Goal: Task Accomplishment & Management: Manage account settings

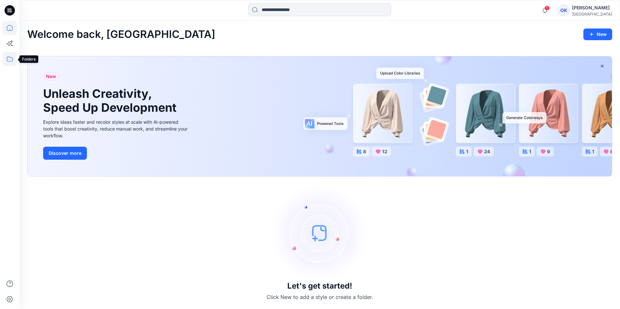
click at [12, 60] on icon at bounding box center [10, 59] width 14 height 14
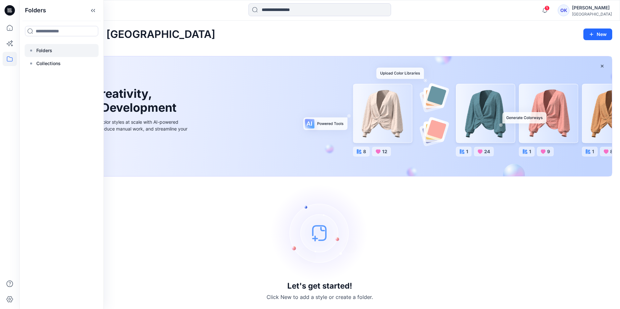
click at [56, 51] on div at bounding box center [62, 50] width 74 height 13
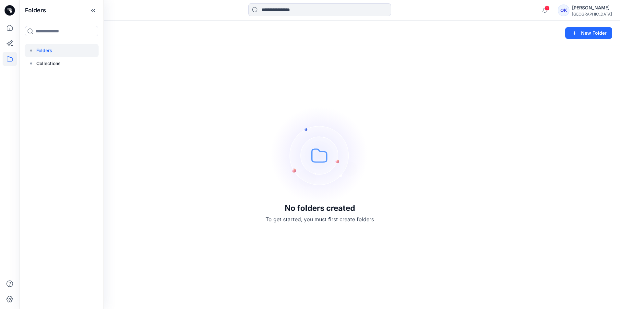
click at [185, 77] on div "No folders created To get started, you must first create folders" at bounding box center [319, 165] width 600 height 288
click at [587, 30] on button "New Folder" at bounding box center [588, 33] width 47 height 12
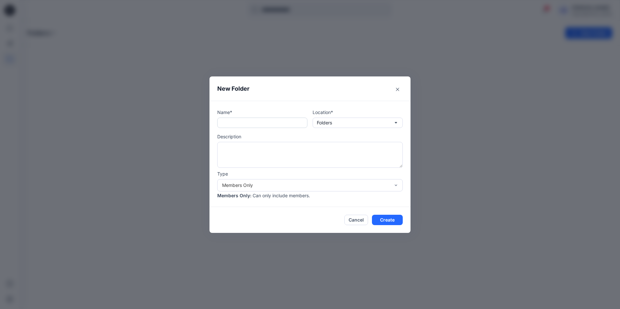
click at [239, 125] on input "text" at bounding box center [262, 123] width 90 height 10
type input "********"
click at [386, 219] on button "Create" at bounding box center [387, 220] width 31 height 10
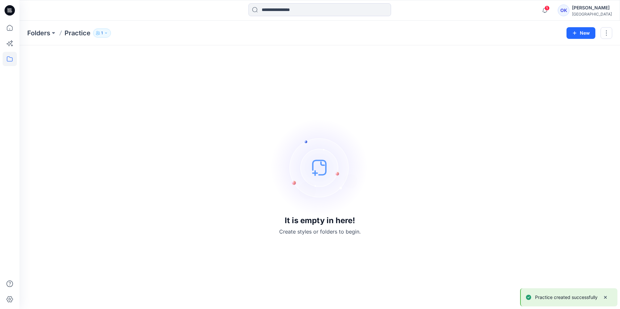
click at [107, 32] on icon "button" at bounding box center [106, 33] width 4 height 4
click at [180, 52] on icon "Manage Users" at bounding box center [179, 53] width 3 height 3
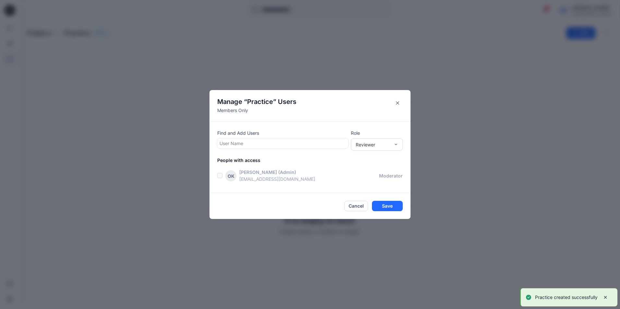
click at [264, 144] on div at bounding box center [282, 143] width 126 height 8
click at [286, 142] on div at bounding box center [282, 143] width 126 height 8
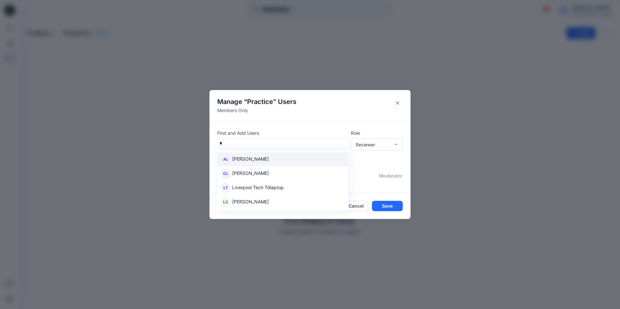
type input "**"
click at [265, 157] on div "LC [PERSON_NAME]" at bounding box center [282, 159] width 123 height 9
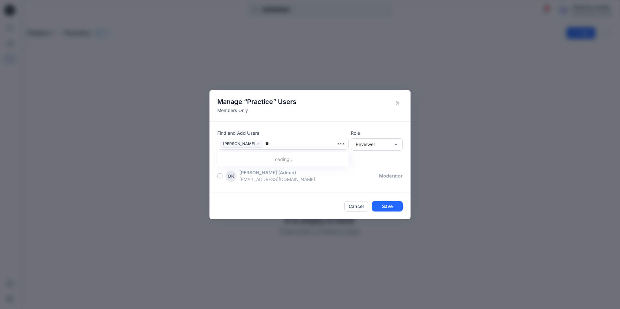
type input "***"
click at [276, 159] on div "AL [PERSON_NAME]" at bounding box center [282, 160] width 123 height 9
type input "***"
click at [277, 161] on div "DN [PERSON_NAME]" at bounding box center [282, 160] width 123 height 9
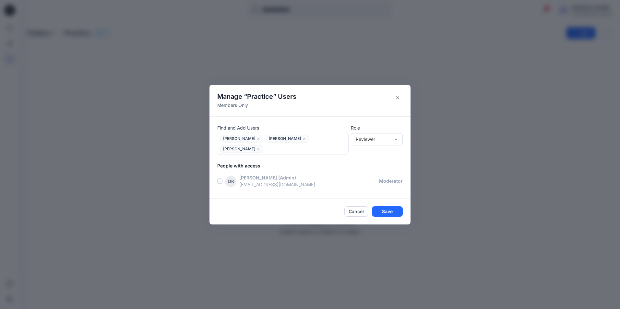
type input "*"
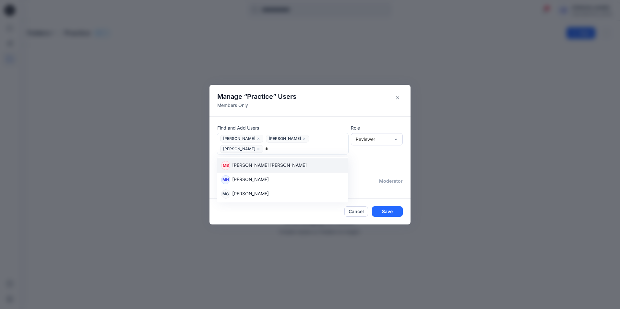
type input "**"
drag, startPoint x: 334, startPoint y: 144, endPoint x: 329, endPoint y: 144, distance: 5.2
click at [273, 146] on input "**" at bounding box center [269, 149] width 8 height 7
type input "*"
click at [280, 161] on div "JN [PERSON_NAME]" at bounding box center [282, 165] width 123 height 9
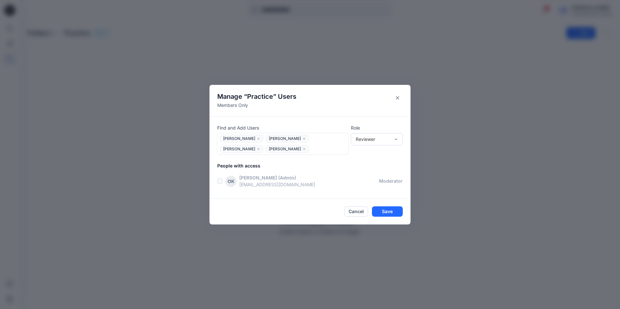
type input "*"
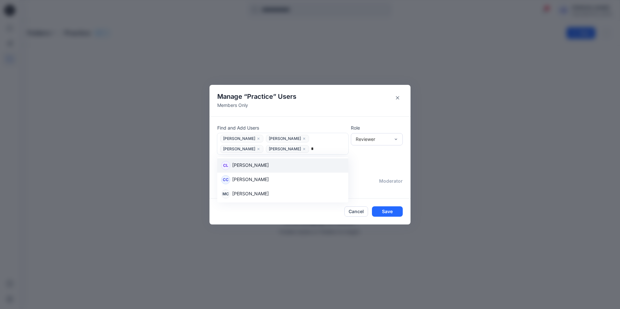
click at [278, 162] on div "CL [PERSON_NAME]" at bounding box center [282, 165] width 123 height 9
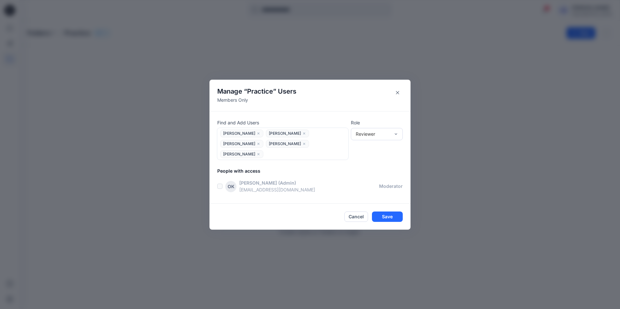
type input "*"
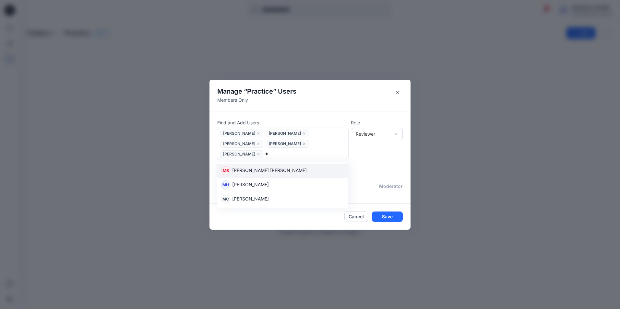
click at [278, 166] on div "MB [PERSON_NAME] [PERSON_NAME]" at bounding box center [282, 170] width 123 height 9
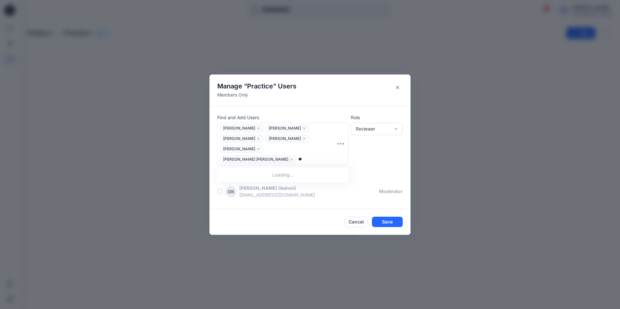
type input "*"
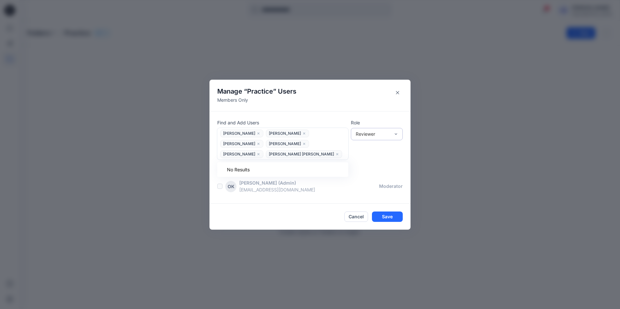
click at [370, 137] on div "Reviewer" at bounding box center [373, 134] width 34 height 7
click at [369, 160] on div "Contributor" at bounding box center [376, 157] width 49 height 11
click at [382, 212] on button "Save" at bounding box center [387, 217] width 31 height 10
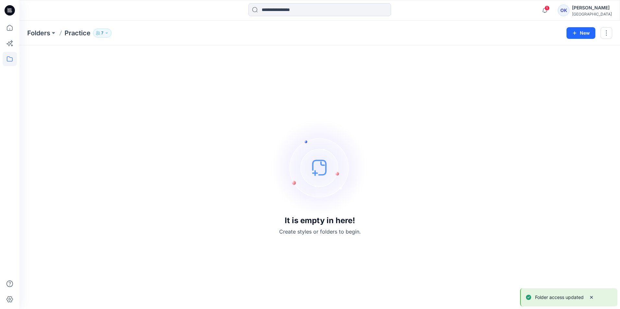
click at [109, 32] on button "7" at bounding box center [102, 33] width 18 height 9
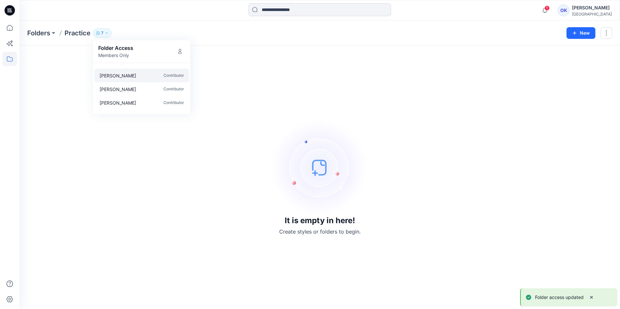
scroll to position [47, 0]
click at [254, 83] on div "It is empty in here! Create styles or folders to begin." at bounding box center [319, 177] width 585 height 248
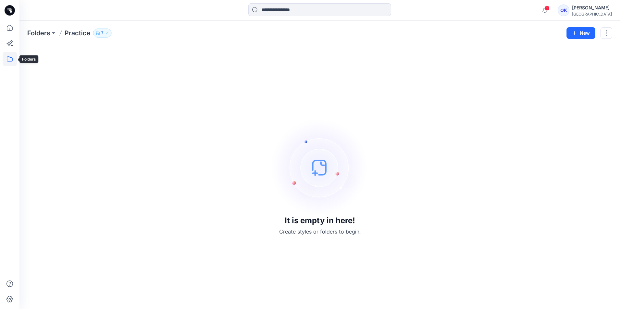
click at [16, 58] on icon at bounding box center [10, 59] width 14 height 14
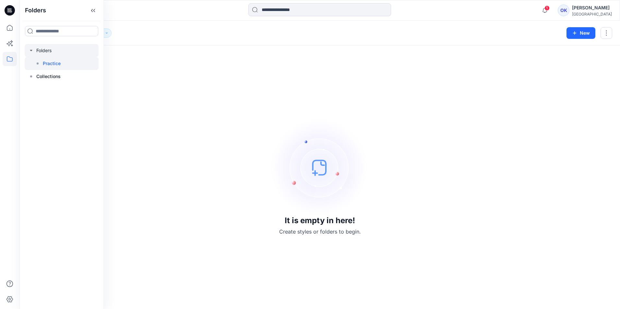
click at [36, 49] on div at bounding box center [62, 50] width 74 height 13
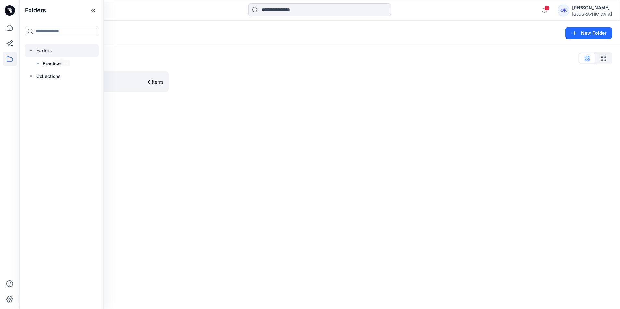
click at [257, 65] on div "Folders List Practice 0 items" at bounding box center [319, 72] width 600 height 54
click at [594, 10] on div "[PERSON_NAME]" at bounding box center [592, 8] width 40 height 8
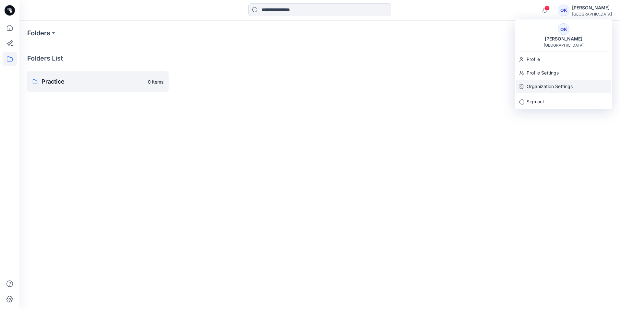
click at [544, 88] on p "Organization Settings" at bounding box center [549, 86] width 46 height 12
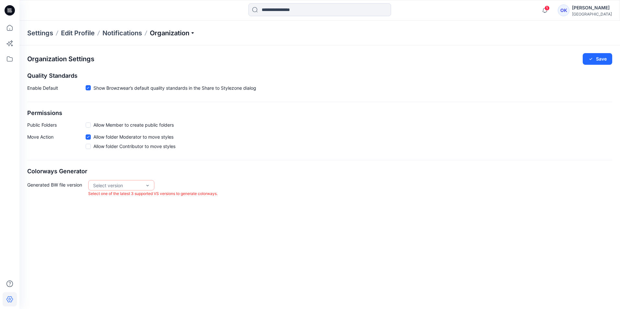
click at [165, 31] on p "Organization" at bounding box center [172, 33] width 45 height 9
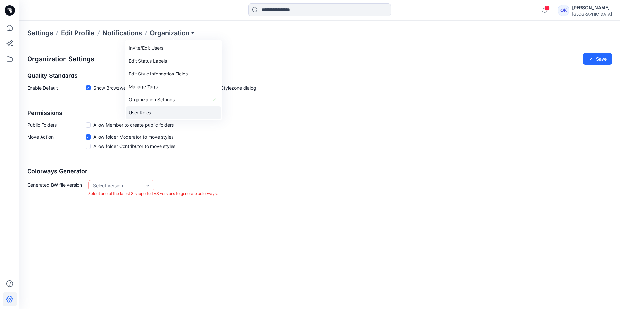
click at [145, 113] on link "User Roles" at bounding box center [173, 112] width 95 height 13
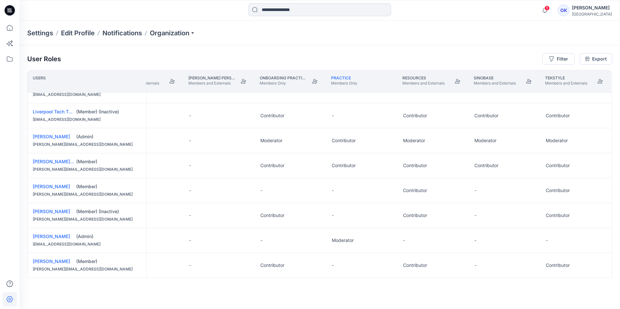
scroll to position [218, 392]
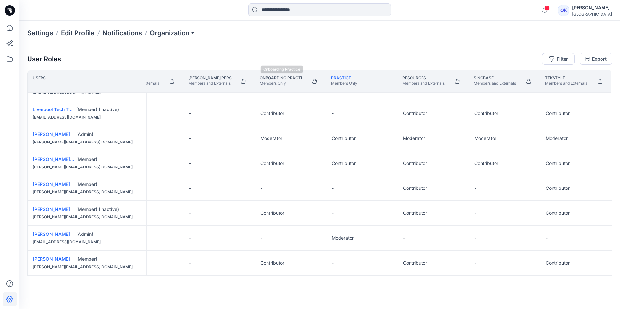
click at [270, 81] on p "Members Only" at bounding box center [283, 83] width 47 height 5
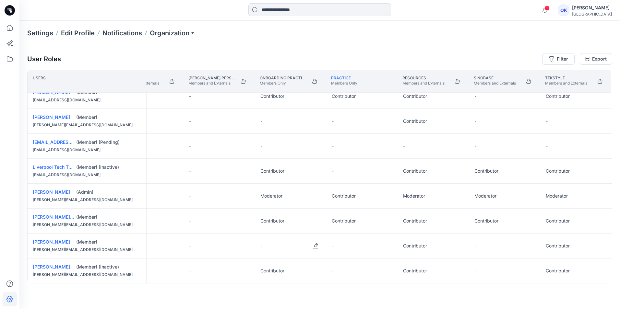
scroll to position [153, 392]
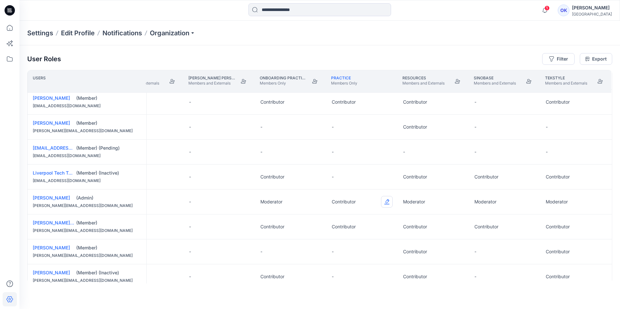
click at [386, 200] on button "Edit Role" at bounding box center [387, 202] width 12 height 12
click at [348, 252] on button "Moderator" at bounding box center [355, 253] width 70 height 12
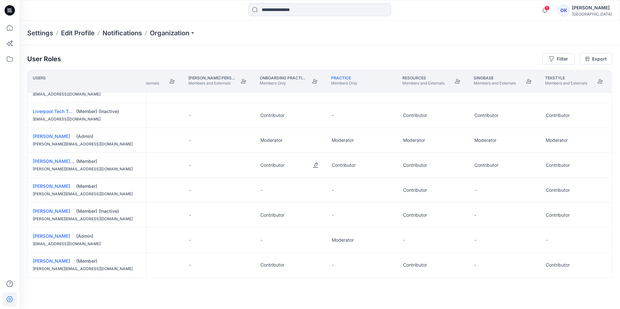
scroll to position [218, 392]
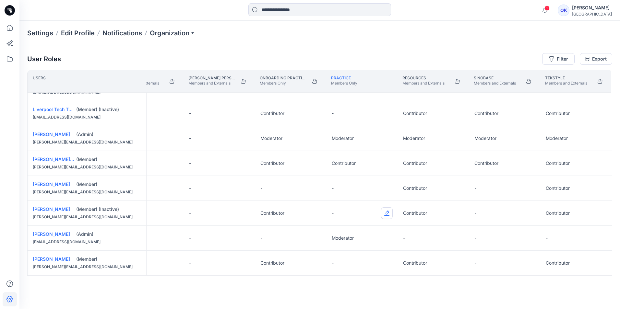
click at [383, 209] on button "Edit Role" at bounding box center [387, 213] width 12 height 12
click at [343, 251] on button "Contributor" at bounding box center [355, 251] width 70 height 12
click at [7, 28] on icon at bounding box center [10, 28] width 14 height 14
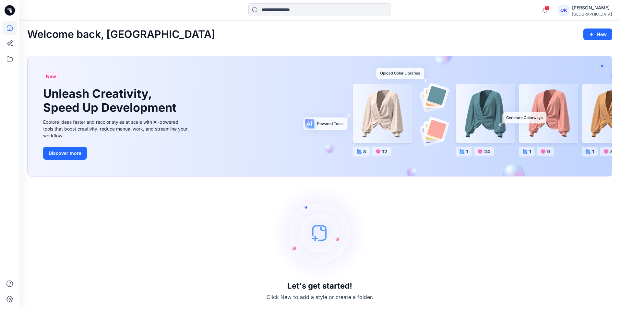
click at [602, 65] on icon "button" at bounding box center [602, 66] width 3 height 3
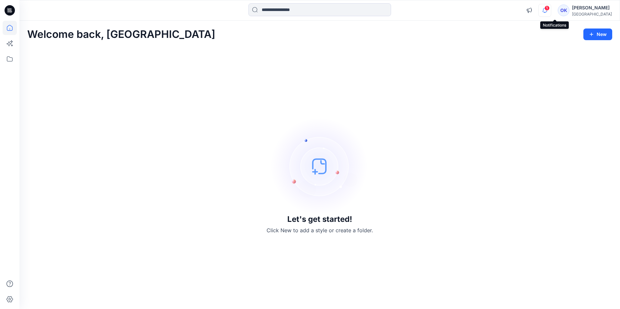
click at [551, 11] on icon "button" at bounding box center [544, 10] width 12 height 13
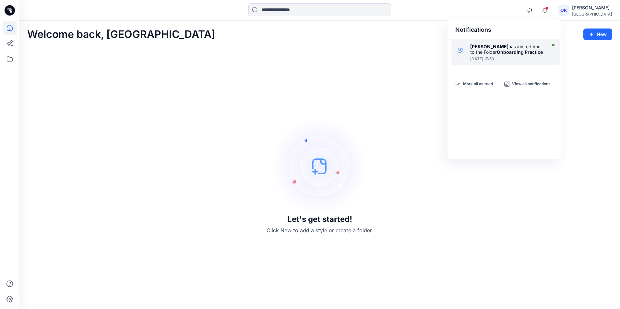
click at [518, 51] on strong "Onboarding Practice" at bounding box center [520, 52] width 46 height 6
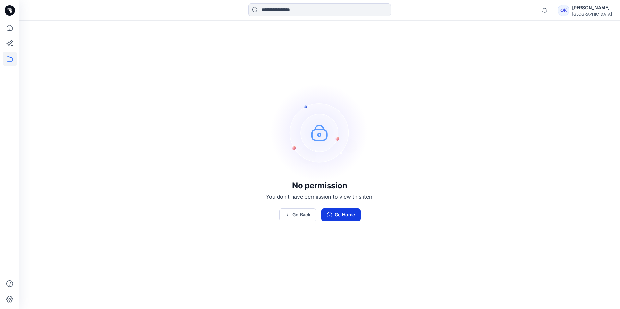
click at [350, 217] on button "Go Home" at bounding box center [340, 214] width 39 height 13
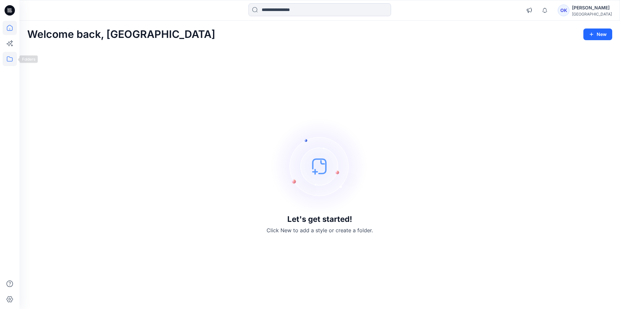
click at [7, 63] on icon at bounding box center [10, 59] width 14 height 14
click at [44, 49] on div at bounding box center [62, 50] width 74 height 13
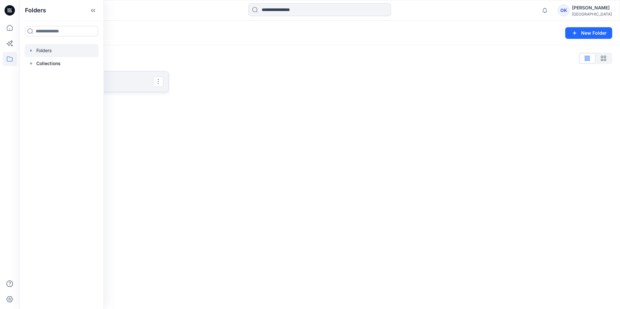
click at [136, 80] on p "Practice" at bounding box center [97, 81] width 112 height 9
